Goal: Task Accomplishment & Management: Use online tool/utility

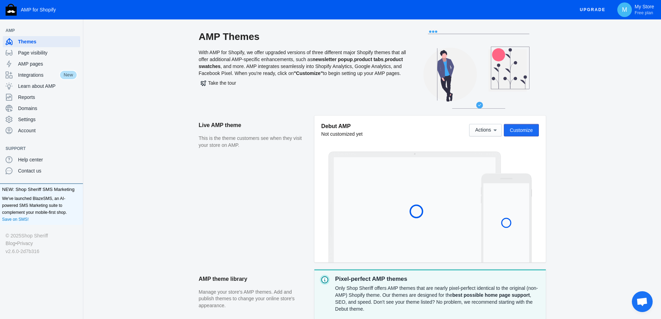
click at [524, 133] on span "Customize" at bounding box center [521, 130] width 23 height 6
click at [521, 130] on span "Customize" at bounding box center [521, 130] width 23 height 6
click at [520, 131] on span "Customize" at bounding box center [521, 130] width 23 height 6
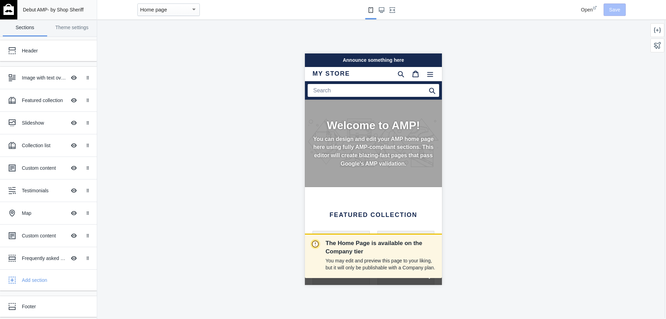
click at [184, 8] on div "Home page" at bounding box center [165, 10] width 51 height 8
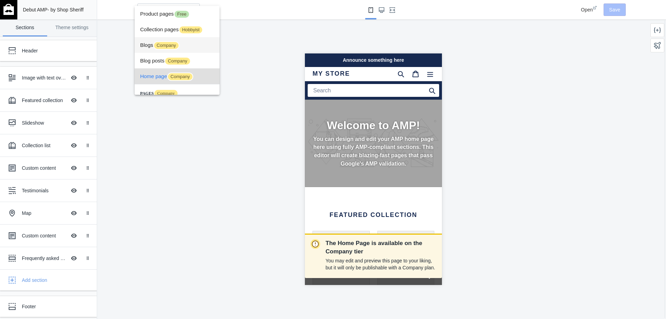
scroll to position [26, 0]
